Goal: Find contact information: Obtain details needed to contact an individual or organization

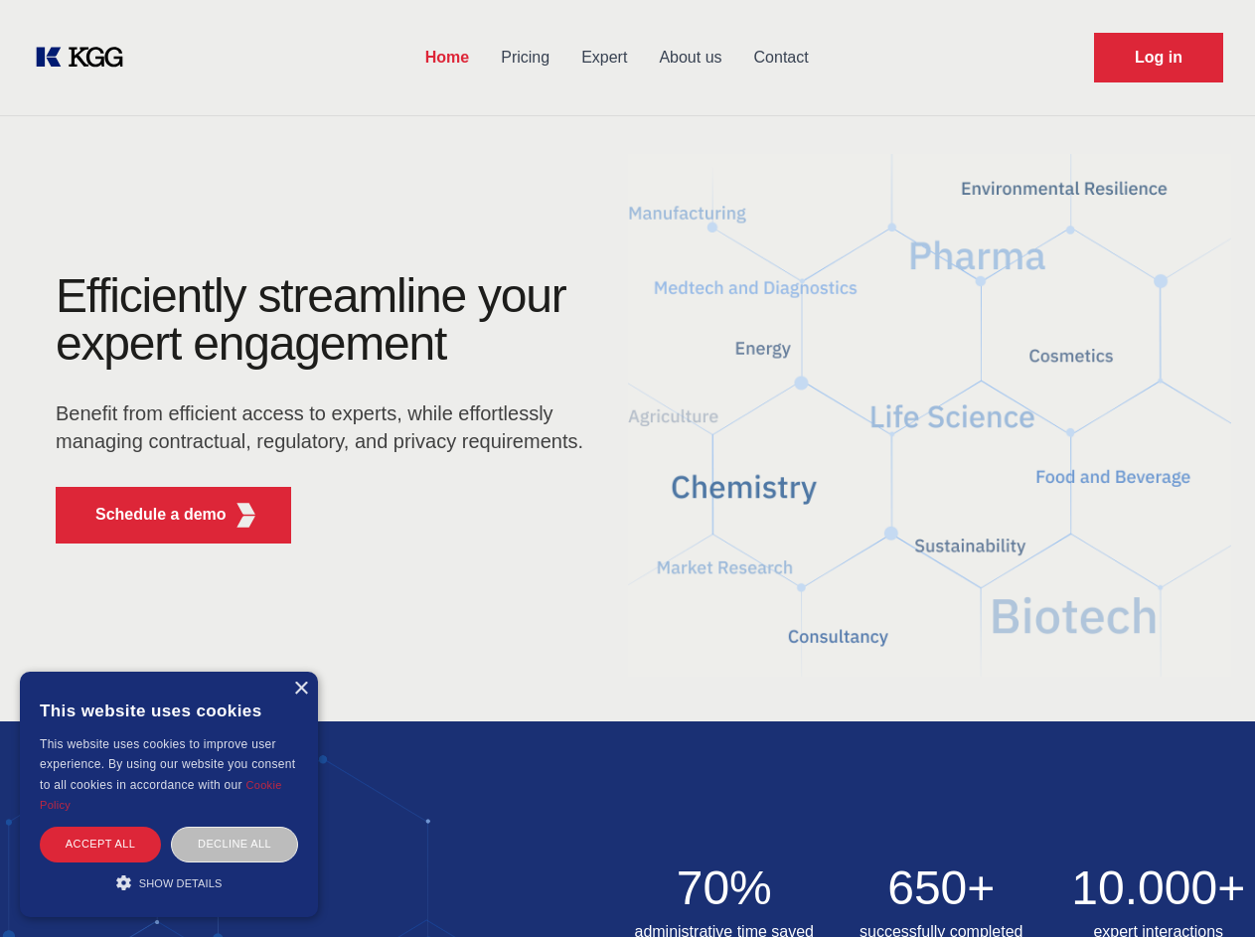
click at [627, 468] on div "Efficiently streamline your expert engagement Benefit from efficient access to …" at bounding box center [326, 415] width 604 height 287
click at [149, 515] on p "Schedule a demo" at bounding box center [160, 515] width 131 height 24
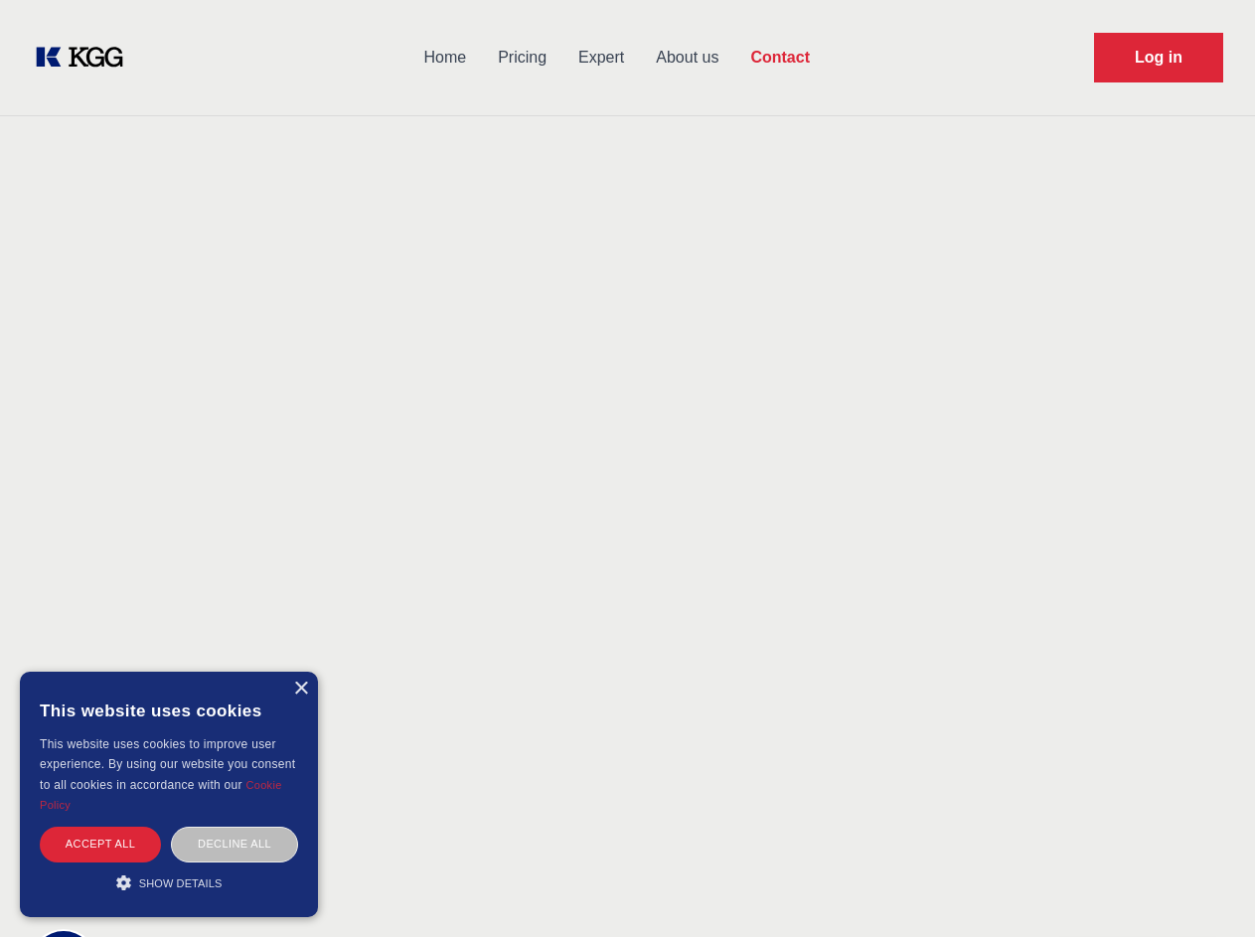
click at [300, 689] on div "× This website uses cookies This website uses cookies to improve user experienc…" at bounding box center [169, 794] width 298 height 245
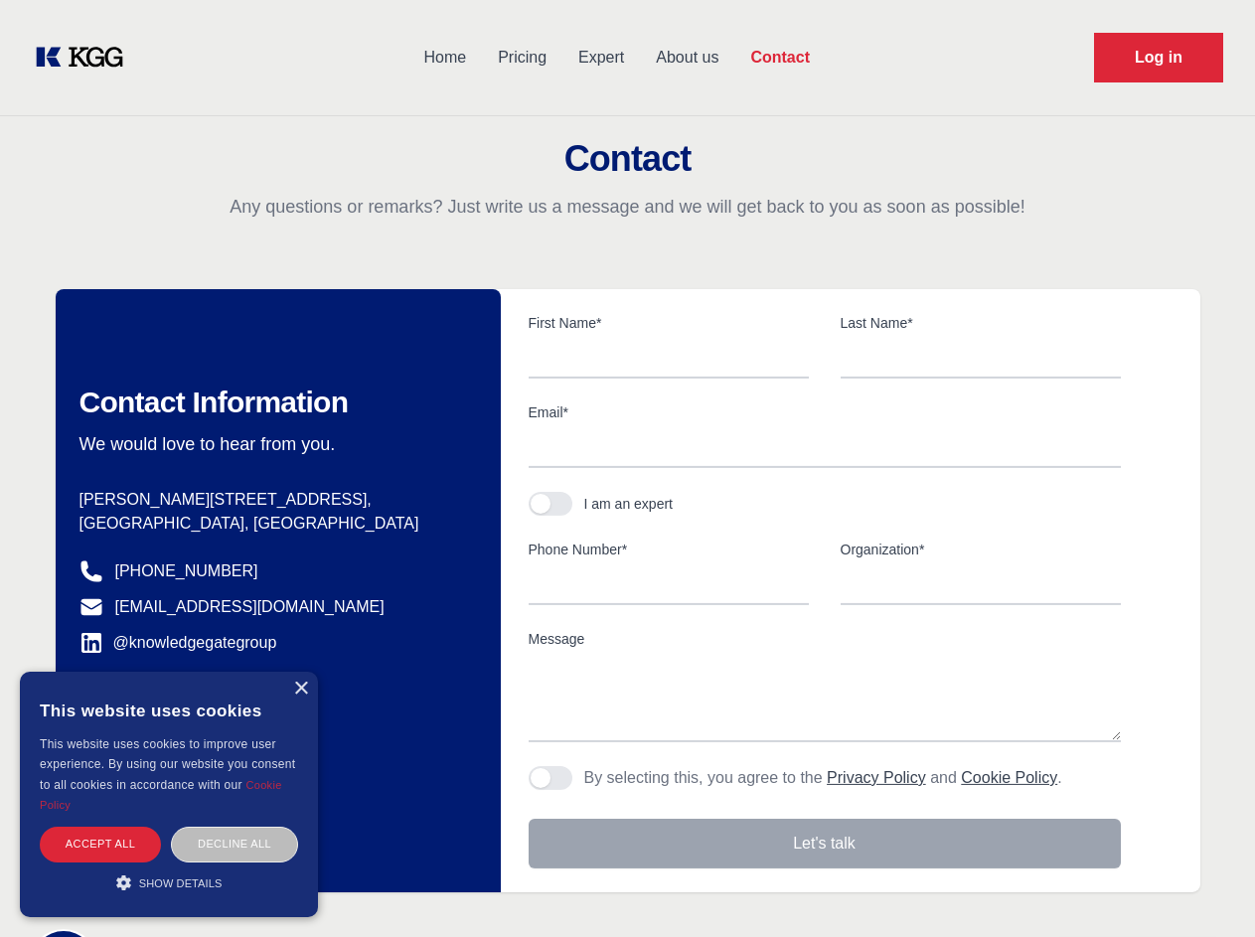
click at [100, 844] on div "Accept all" at bounding box center [100, 844] width 121 height 35
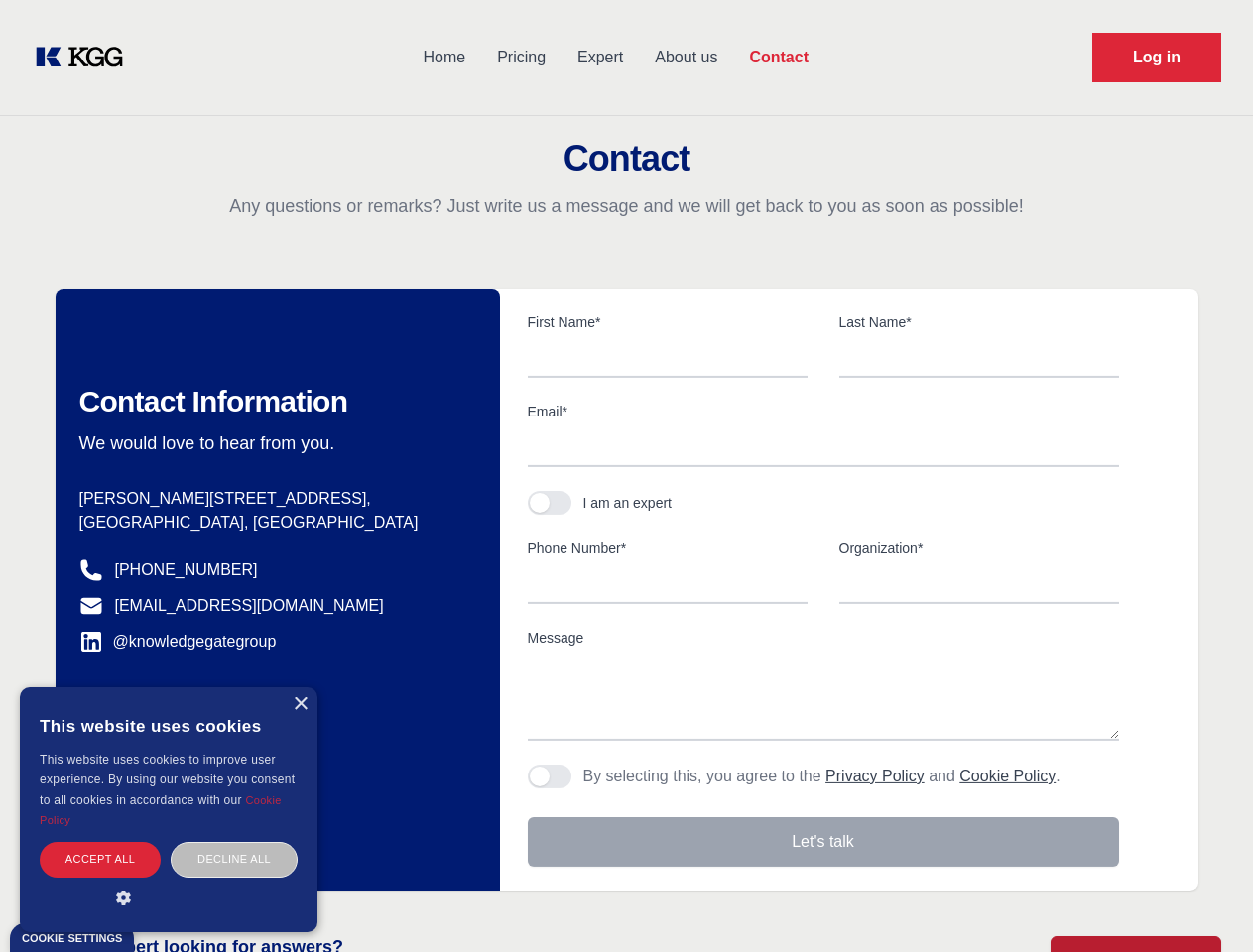
click at [235, 842] on div "Decline all" at bounding box center [234, 859] width 127 height 35
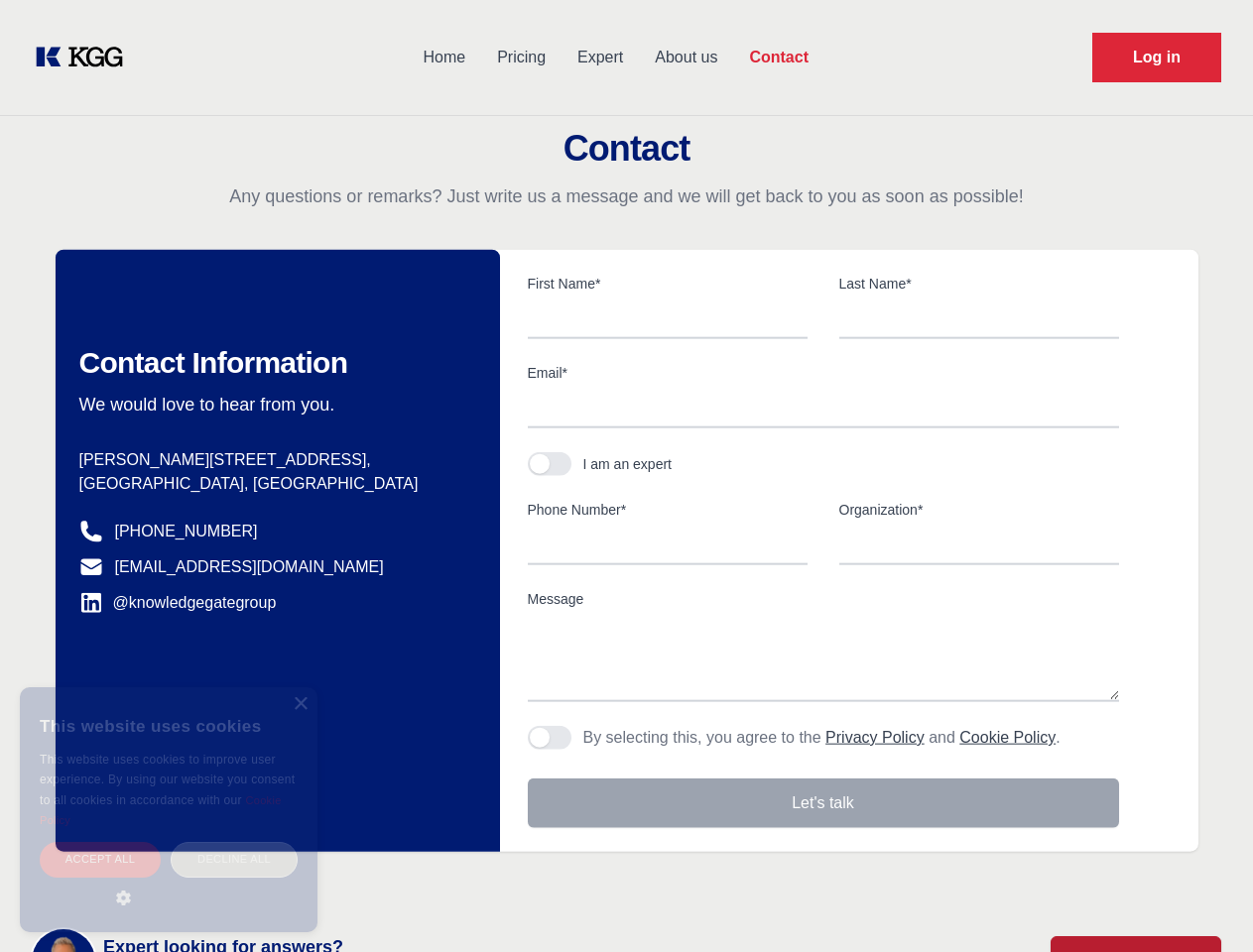
click at [169, 881] on main "Contact Any questions or remarks? Just write us a message and we will get back …" at bounding box center [626, 516] width 1253 height 1033
